Goal: Task Accomplishment & Management: Manage account settings

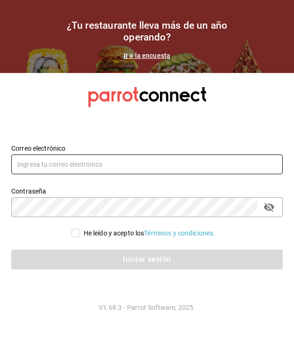
type input "[EMAIL_ADDRESS][DOMAIN_NAME]"
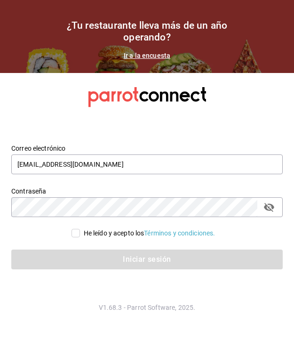
click at [77, 231] on input "He leído y acepto los Términos y condiciones." at bounding box center [76, 233] width 8 height 8
checkbox input "true"
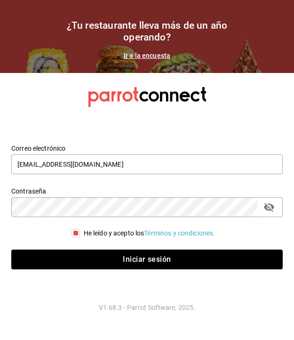
click at [82, 248] on div "Iniciar sesión" at bounding box center [141, 253] width 283 height 31
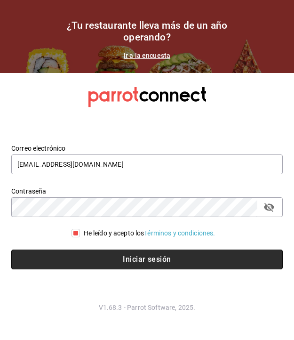
click at [78, 253] on button "Iniciar sesión" at bounding box center [147, 259] width 272 height 20
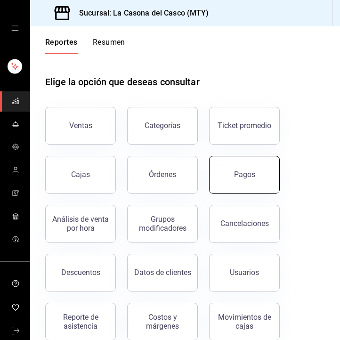
click at [234, 183] on button "Pagos" at bounding box center [244, 175] width 71 height 38
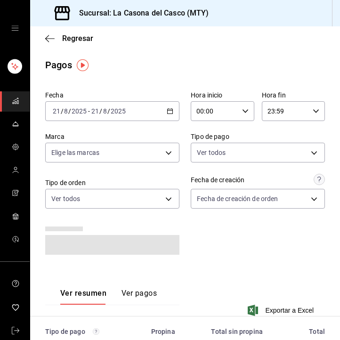
click at [62, 117] on div "[DATE] [DATE] - [DATE] [DATE]" at bounding box center [112, 111] width 134 height 20
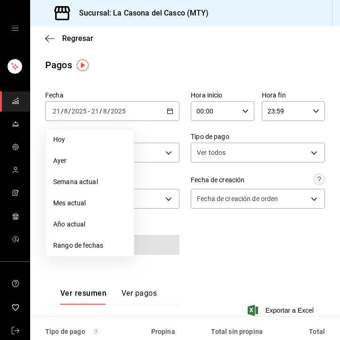
click at [69, 246] on span "Rango de fechas" at bounding box center [89, 245] width 73 height 10
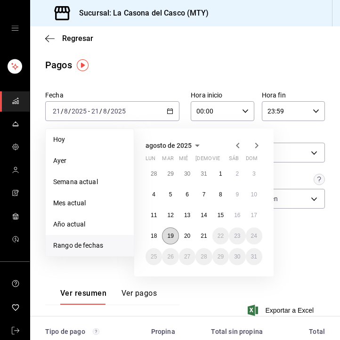
click at [171, 236] on abbr "19" at bounding box center [170, 235] width 6 height 7
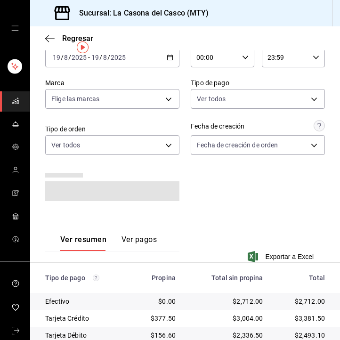
scroll to position [55, 0]
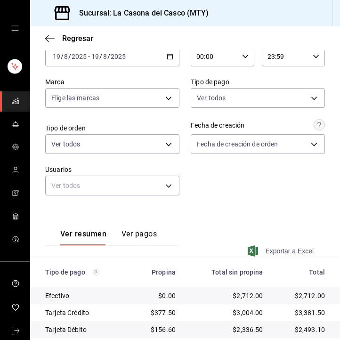
click at [265, 252] on span "Exportar a Excel" at bounding box center [281, 250] width 64 height 11
click at [48, 38] on icon "button" at bounding box center [49, 38] width 9 height 8
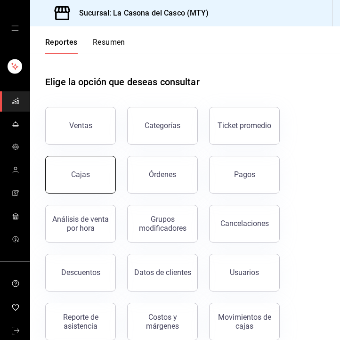
click at [92, 175] on button "Cajas" at bounding box center [80, 175] width 71 height 38
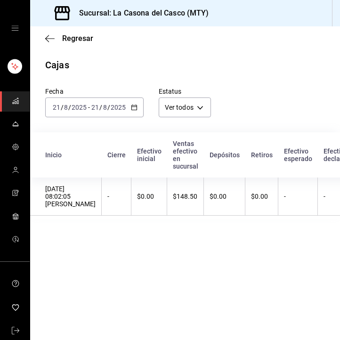
click at [102, 111] on div "[DATE] [DATE] - [DATE] [DATE]" at bounding box center [94, 107] width 98 height 20
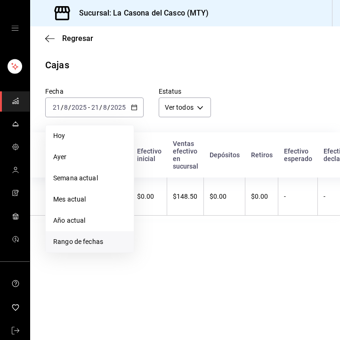
click at [88, 239] on span "Rango de fechas" at bounding box center [89, 242] width 73 height 10
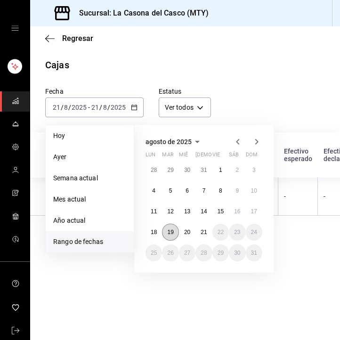
click at [171, 231] on abbr "19" at bounding box center [170, 232] width 6 height 7
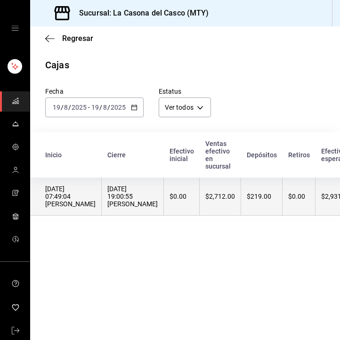
click at [262, 203] on th "$219.00" at bounding box center [261, 196] width 41 height 38
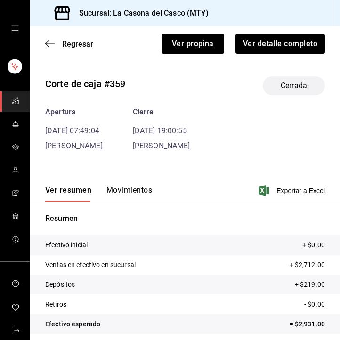
click at [128, 195] on button "Movimientos" at bounding box center [129, 193] width 46 height 16
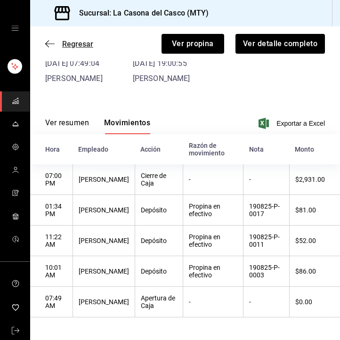
click at [55, 46] on span "Regresar" at bounding box center [69, 44] width 48 height 9
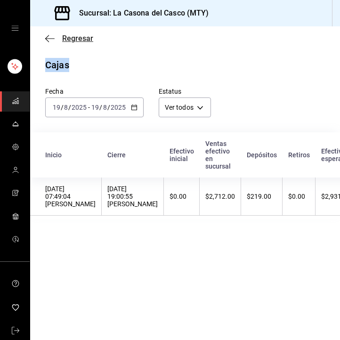
click at [51, 35] on icon "button" at bounding box center [49, 38] width 9 height 8
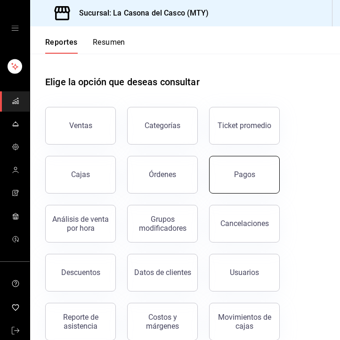
click at [247, 181] on button "Pagos" at bounding box center [244, 175] width 71 height 38
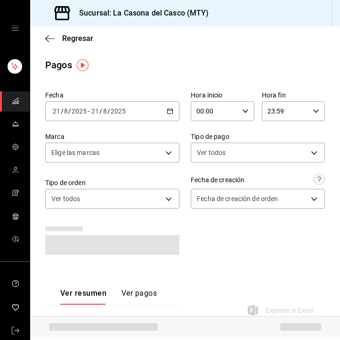
click at [92, 109] on input "21" at bounding box center [95, 111] width 8 height 8
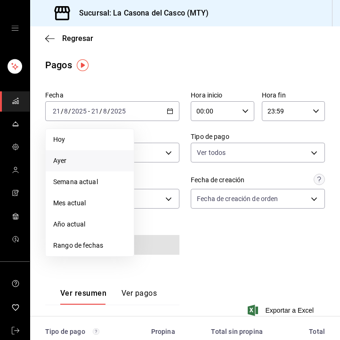
click at [88, 166] on li "Ayer" at bounding box center [90, 160] width 88 height 21
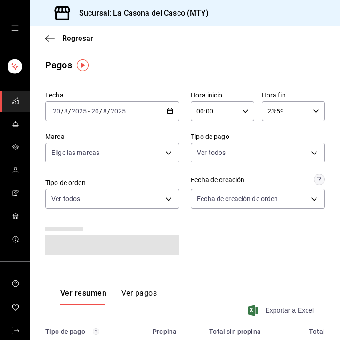
click at [286, 310] on span "Exportar a Excel" at bounding box center [281, 309] width 64 height 11
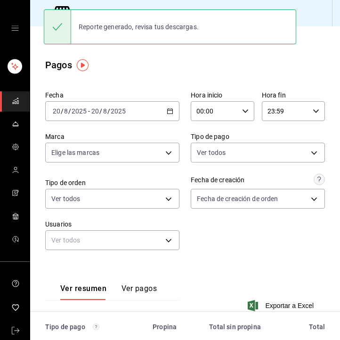
click at [41, 36] on div "Regresar" at bounding box center [185, 38] width 310 height 24
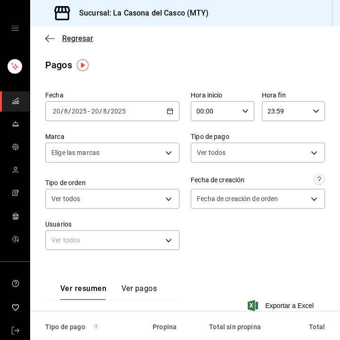
click at [50, 40] on icon "button" at bounding box center [49, 38] width 9 height 8
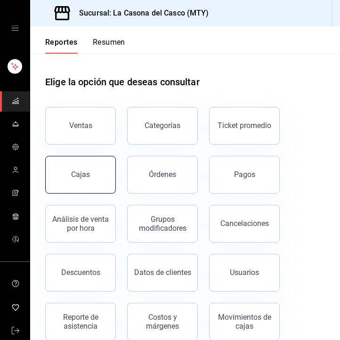
click at [100, 172] on button "Cajas" at bounding box center [80, 175] width 71 height 38
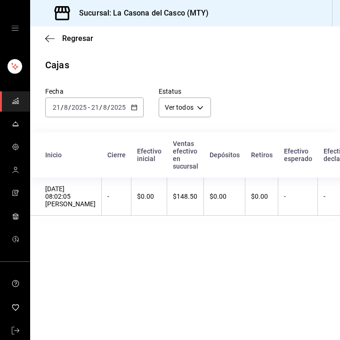
click at [93, 105] on input "21" at bounding box center [95, 108] width 8 height 8
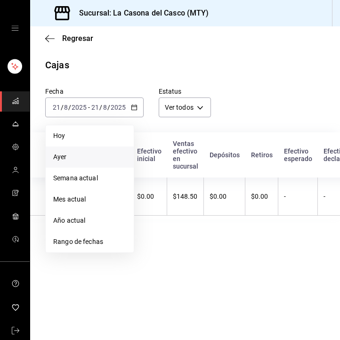
click at [75, 156] on span "Ayer" at bounding box center [89, 157] width 73 height 10
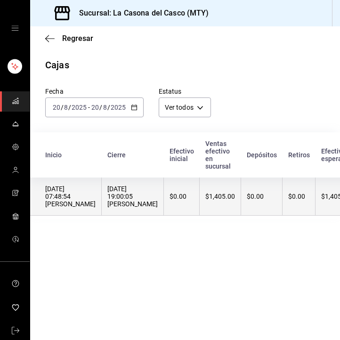
click at [241, 201] on th "$1,405.00" at bounding box center [220, 196] width 41 height 38
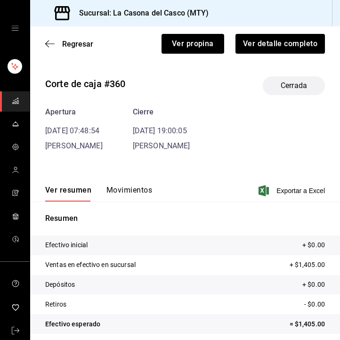
click at [121, 192] on button "Movimientos" at bounding box center [129, 193] width 46 height 16
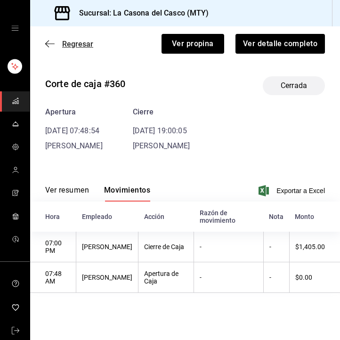
click at [53, 48] on icon "button" at bounding box center [49, 44] width 9 height 8
